Goal: Obtain resource: Obtain resource

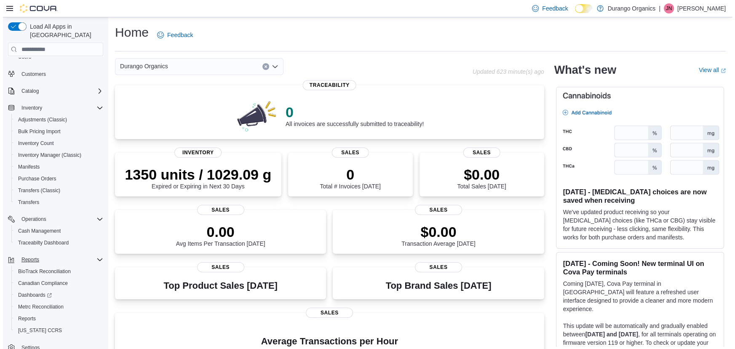
scroll to position [57, 0]
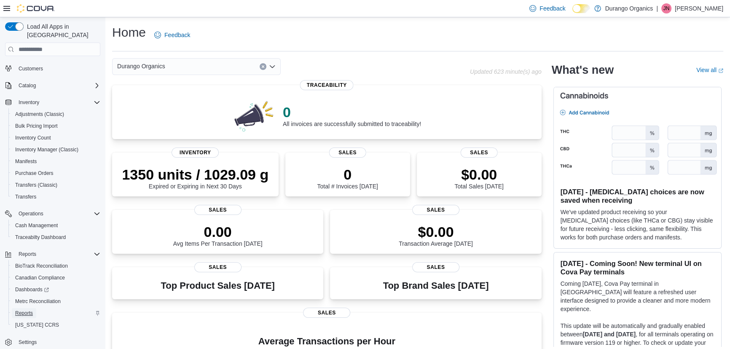
click at [24, 310] on span "Reports" at bounding box center [24, 313] width 18 height 7
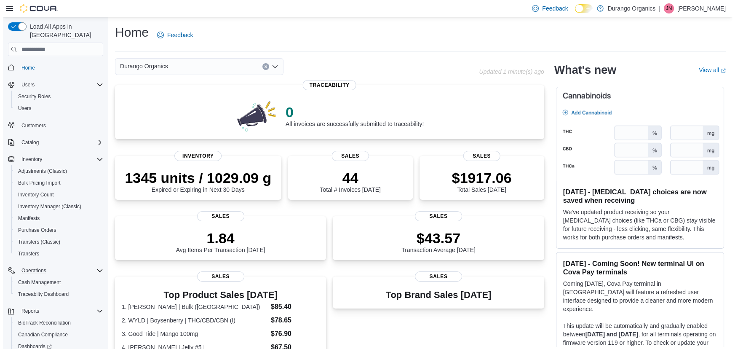
scroll to position [57, 0]
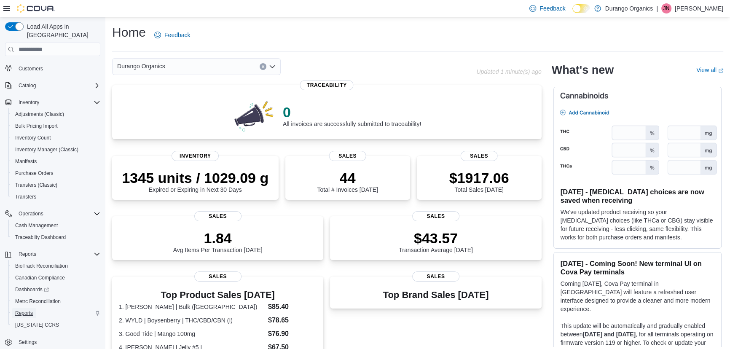
click at [25, 310] on span "Reports" at bounding box center [24, 313] width 18 height 7
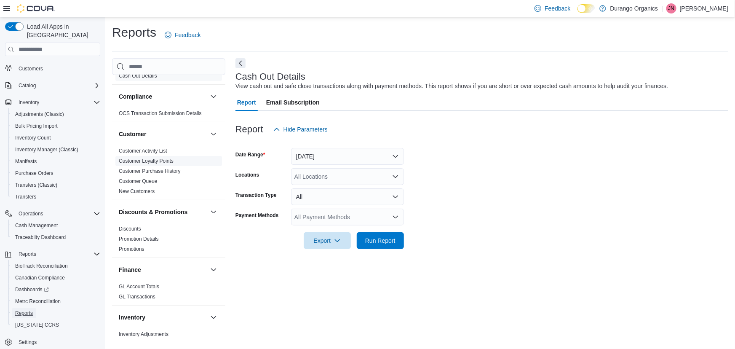
scroll to position [153, 0]
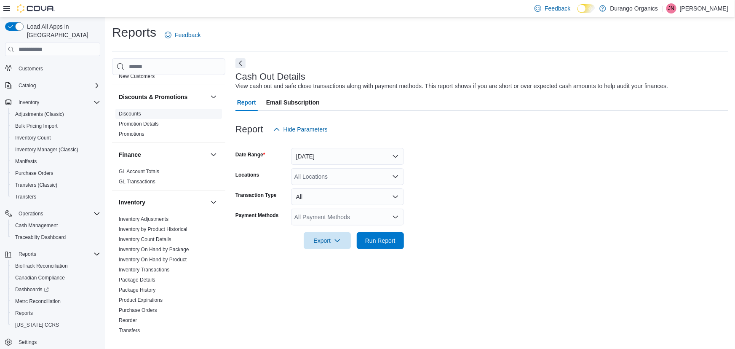
click at [135, 116] on span "Discounts" at bounding box center [130, 113] width 22 height 7
click at [134, 114] on link "Discounts" at bounding box center [130, 114] width 22 height 6
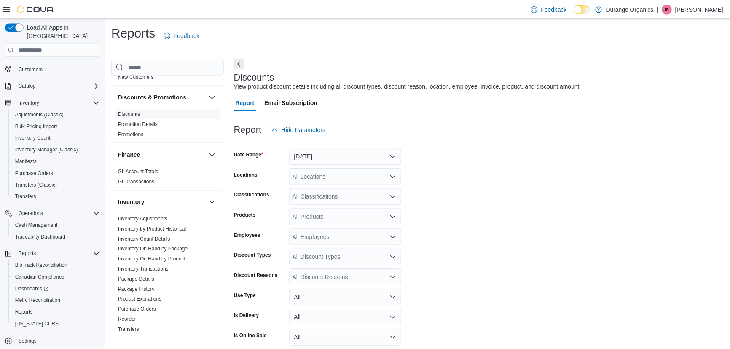
scroll to position [19, 0]
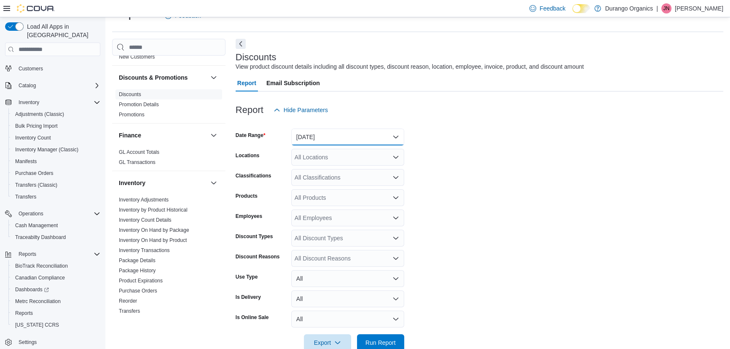
click at [306, 139] on button "[DATE]" at bounding box center [347, 137] width 113 height 17
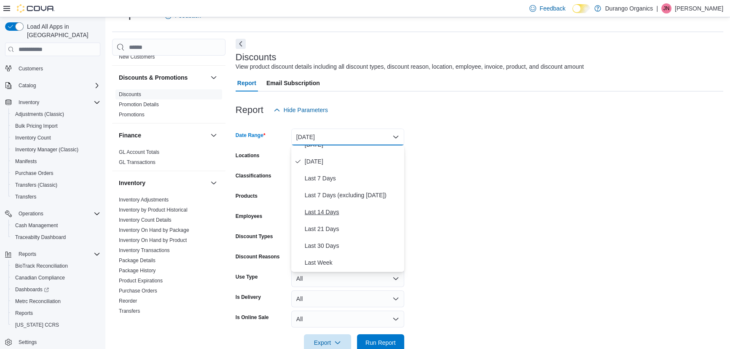
scroll to position [38, 0]
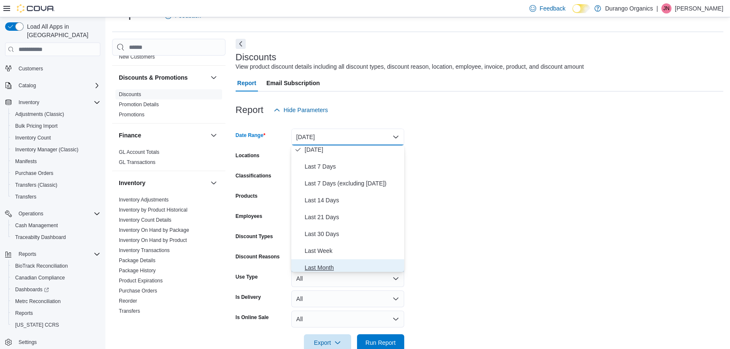
click at [322, 263] on span "Last Month" at bounding box center [353, 268] width 96 height 10
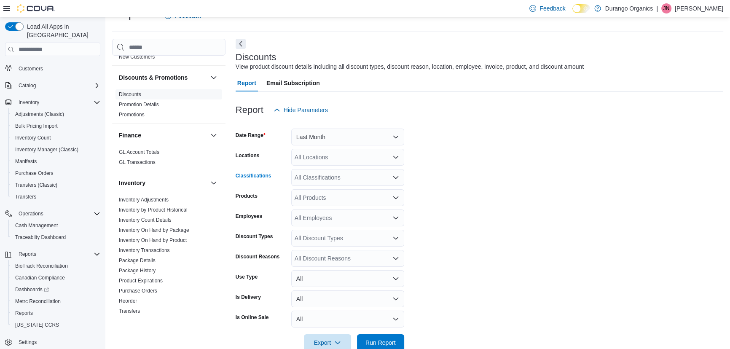
click at [367, 180] on div "All Classifications" at bounding box center [347, 177] width 113 height 17
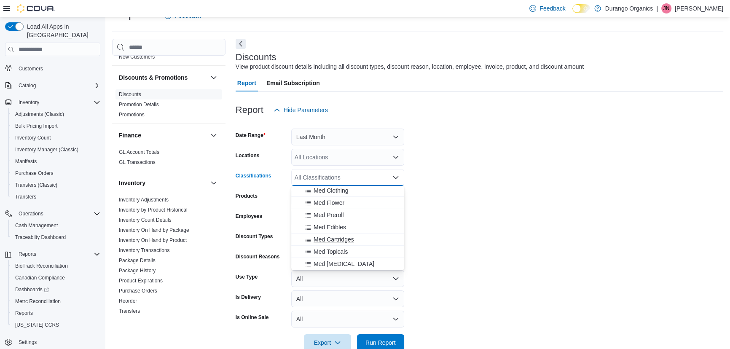
click at [343, 235] on span "Med Cartridges" at bounding box center [334, 239] width 40 height 8
click at [338, 254] on span "Rec Cartridges" at bounding box center [333, 257] width 39 height 8
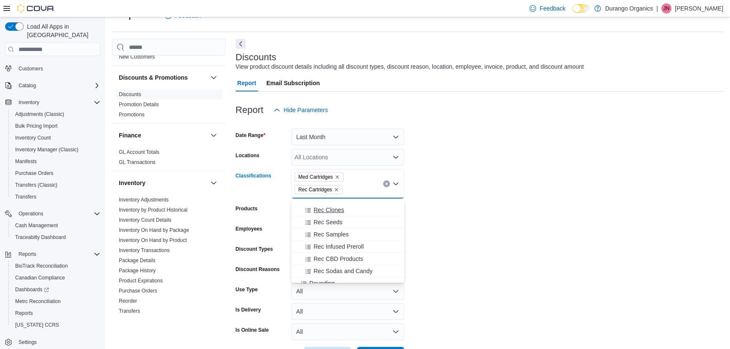
scroll to position [306, 0]
click at [346, 228] on span "Rec Infused Preroll" at bounding box center [339, 228] width 50 height 8
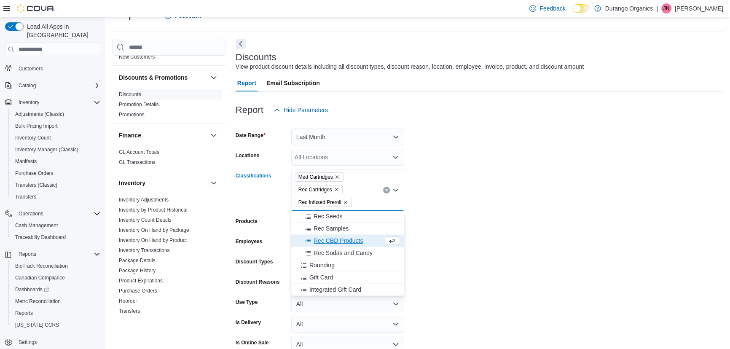
click at [462, 241] on form "Date Range Last Month Locations All Locations Classifications Med Cartridges Re…" at bounding box center [480, 247] width 488 height 258
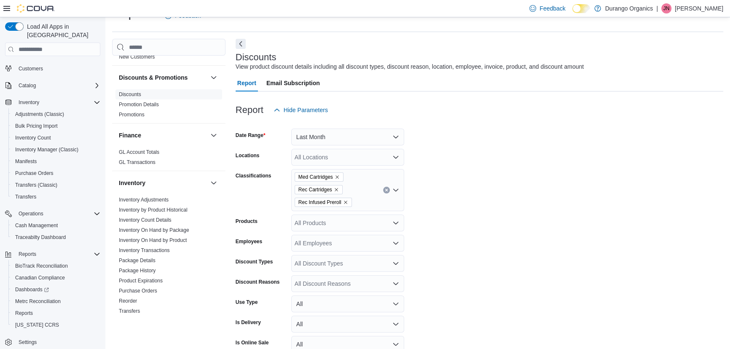
scroll to position [63, 0]
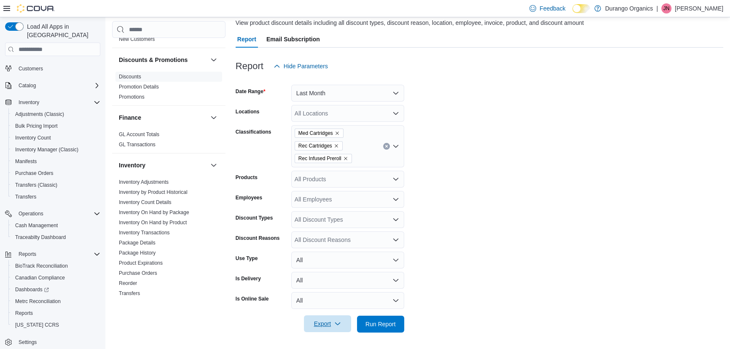
click at [320, 322] on span "Export" at bounding box center [327, 323] width 37 height 17
click at [327, 275] on span "Export to Excel" at bounding box center [329, 273] width 38 height 7
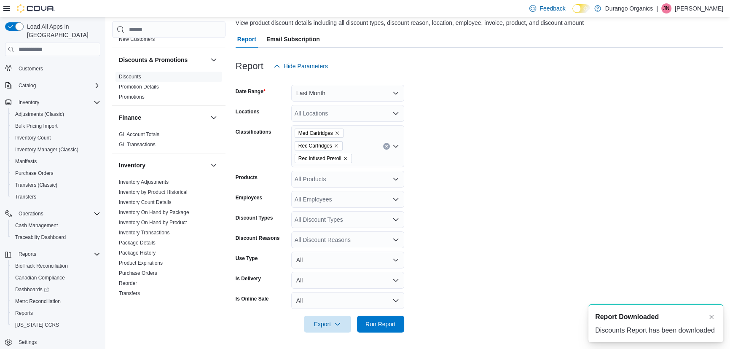
scroll to position [0, 0]
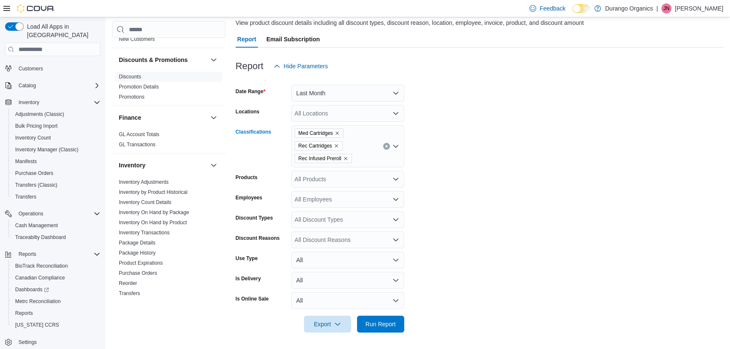
click at [337, 134] on icon "Remove Med Cartridges from selection in this group" at bounding box center [337, 133] width 5 height 5
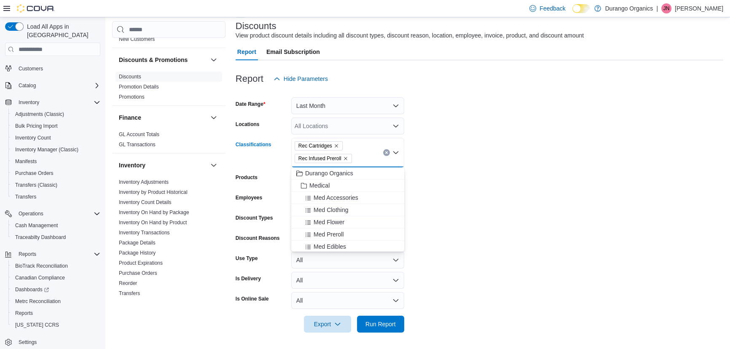
click at [337, 146] on icon "Remove Rec Cartridges from selection in this group" at bounding box center [336, 145] width 5 height 5
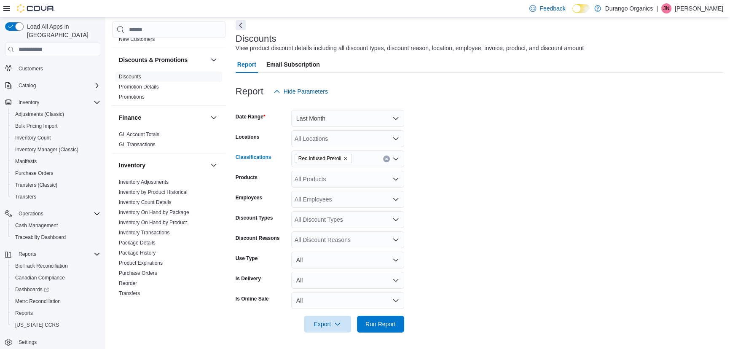
click at [344, 156] on icon "Remove Rec Infused Preroll from selection in this group" at bounding box center [345, 158] width 5 height 5
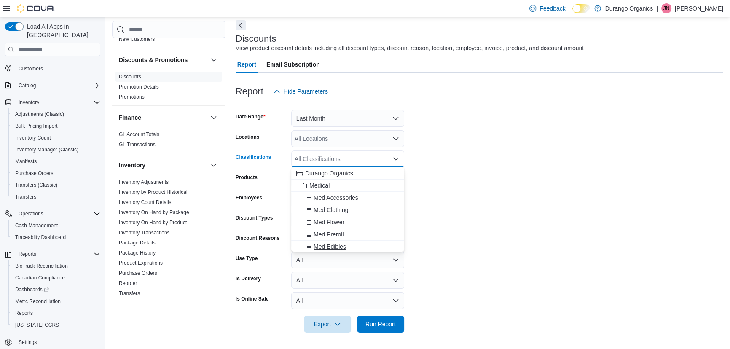
click at [344, 244] on span "Med Edibles" at bounding box center [330, 246] width 32 height 8
click at [341, 222] on span "Rec Edibles" at bounding box center [330, 225] width 32 height 8
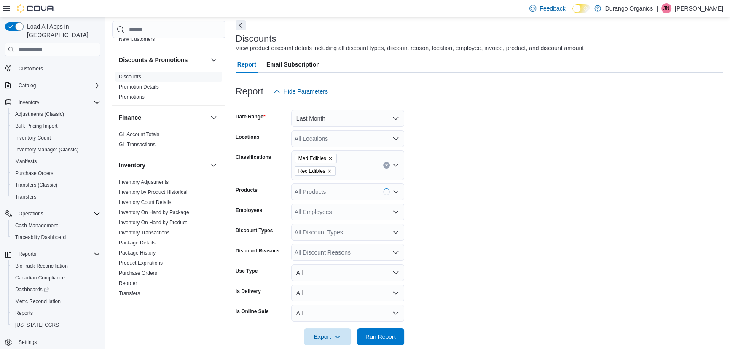
click at [488, 239] on form "Date Range Last Month Locations All Locations Classifications Med Edibles Rec E…" at bounding box center [480, 222] width 488 height 245
click at [330, 338] on span "Export" at bounding box center [327, 336] width 37 height 17
click at [331, 282] on span "Export to Excel" at bounding box center [329, 285] width 38 height 7
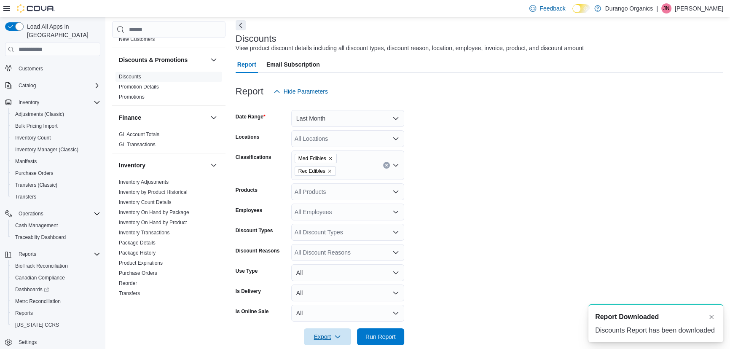
scroll to position [0, 0]
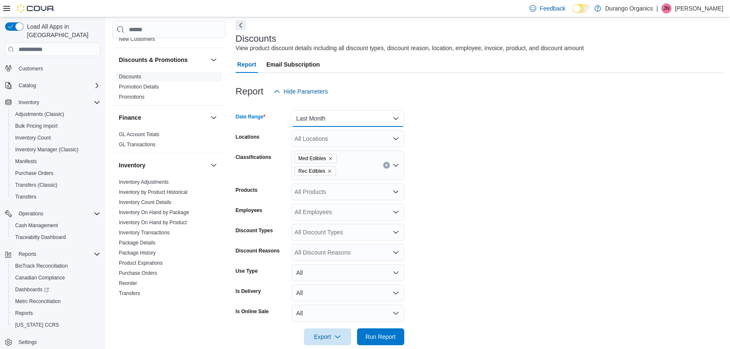
click at [349, 119] on button "Last Month" at bounding box center [347, 118] width 113 height 17
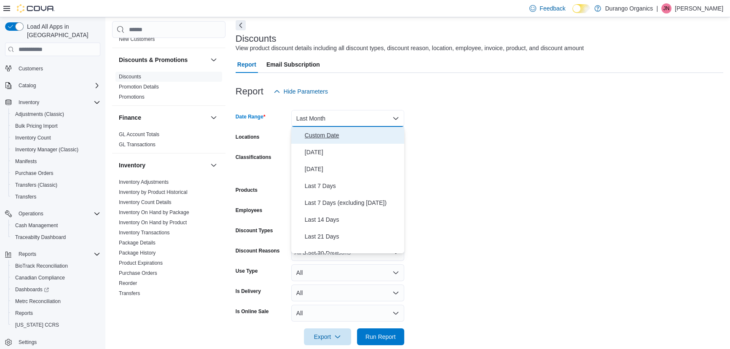
click at [325, 136] on span "Custom Date" at bounding box center [353, 135] width 96 height 10
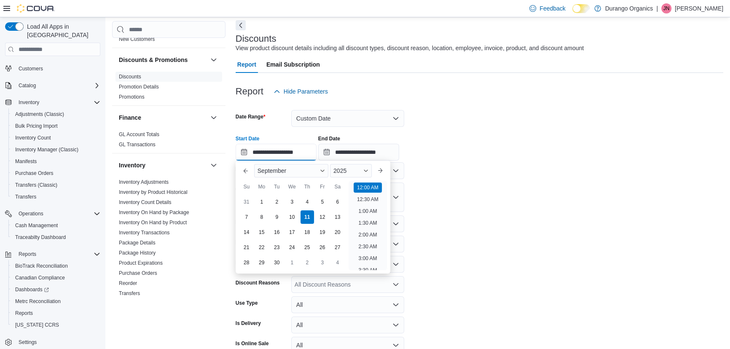
click at [278, 152] on input "**********" at bounding box center [276, 152] width 81 height 17
click at [240, 169] on button "Previous Month" at bounding box center [245, 170] width 13 height 13
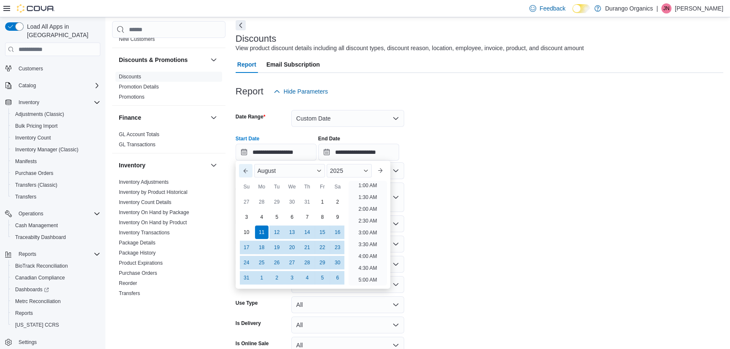
scroll to position [1, 0]
click at [321, 204] on div "1" at bounding box center [322, 202] width 15 height 15
type input "**********"
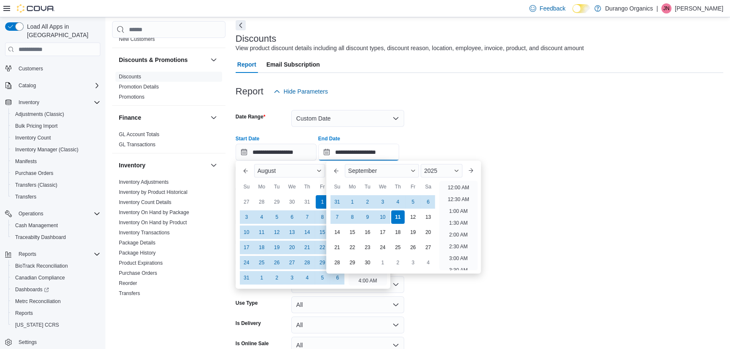
click at [354, 153] on input "**********" at bounding box center [358, 152] width 81 height 17
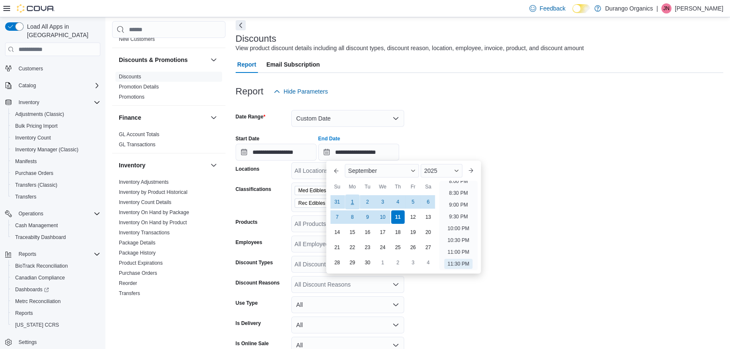
click at [353, 202] on div "1" at bounding box center [352, 202] width 15 height 15
type input "**********"
click at [541, 197] on form "**********" at bounding box center [480, 238] width 488 height 277
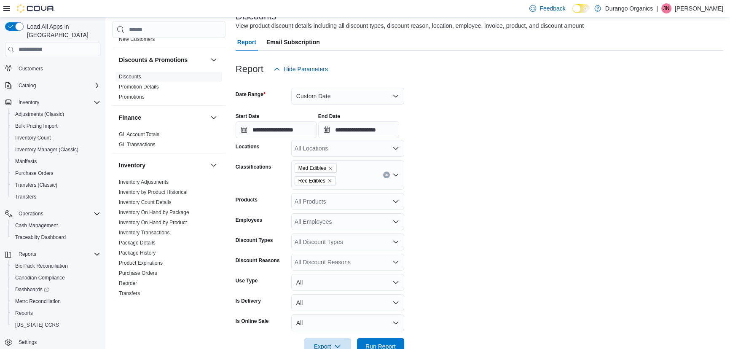
scroll to position [83, 0]
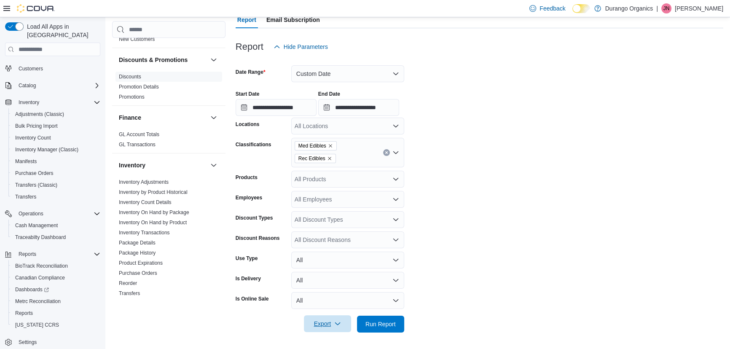
click at [323, 319] on span "Export" at bounding box center [327, 323] width 37 height 17
click at [327, 274] on span "Export to Excel" at bounding box center [329, 273] width 38 height 7
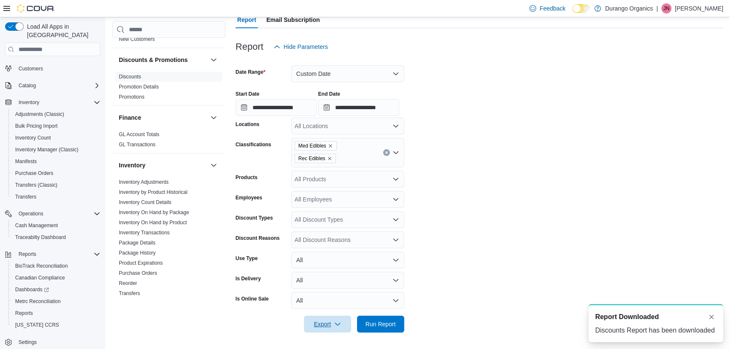
scroll to position [0, 0]
